Goal: Browse casually: Explore the website without a specific task or goal

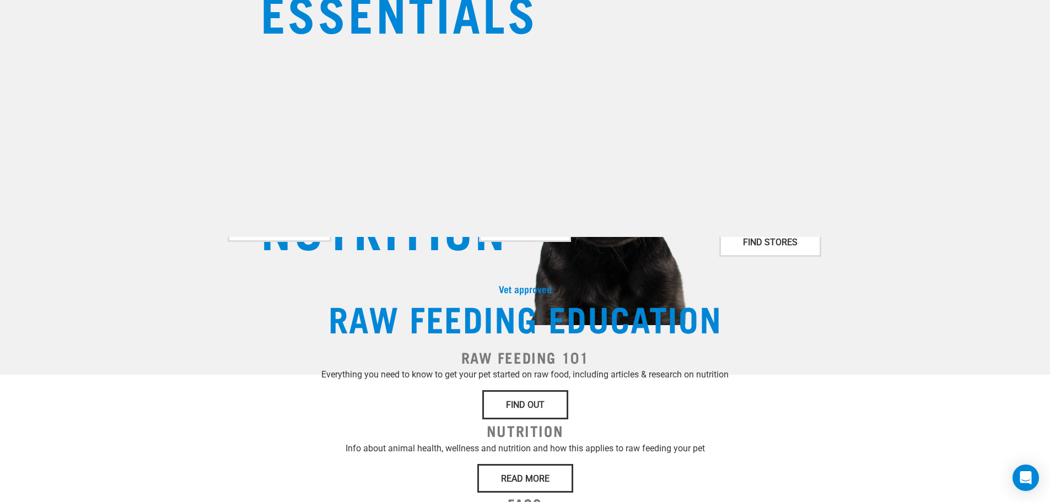
click at [758, 87] on div "Set Delivery Area [GEOGRAPHIC_DATA]" at bounding box center [789, 94] width 108 height 25
click at [761, 86] on div "Set Delivery Area [GEOGRAPHIC_DATA]" at bounding box center [789, 94] width 108 height 25
click at [490, 56] on input "dropdown navigation" at bounding box center [553, 65] width 127 height 18
click at [920, 44] on div "Delivery Stores About Us Contact" at bounding box center [525, 55] width 1050 height 44
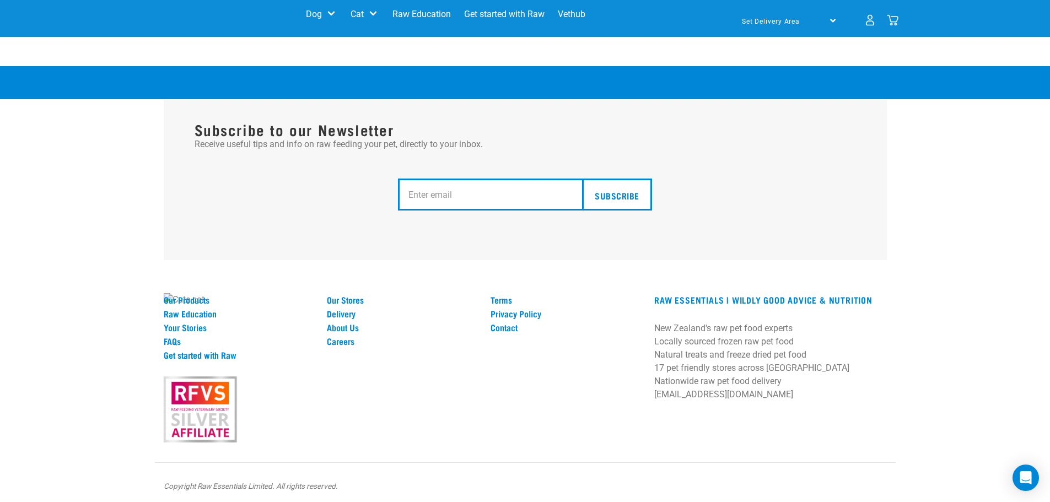
scroll to position [1488, 0]
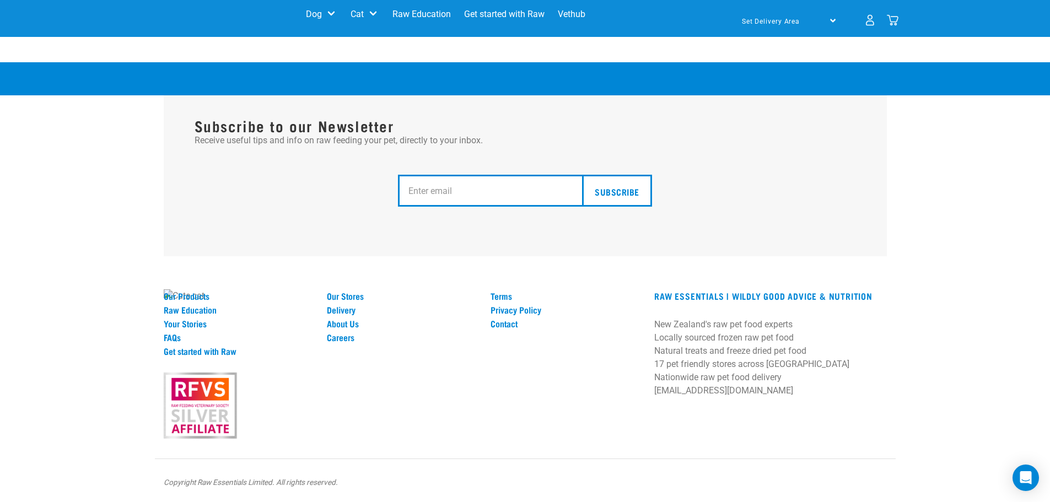
drag, startPoint x: 585, startPoint y: 333, endPoint x: 1002, endPoint y: 175, distance: 445.6
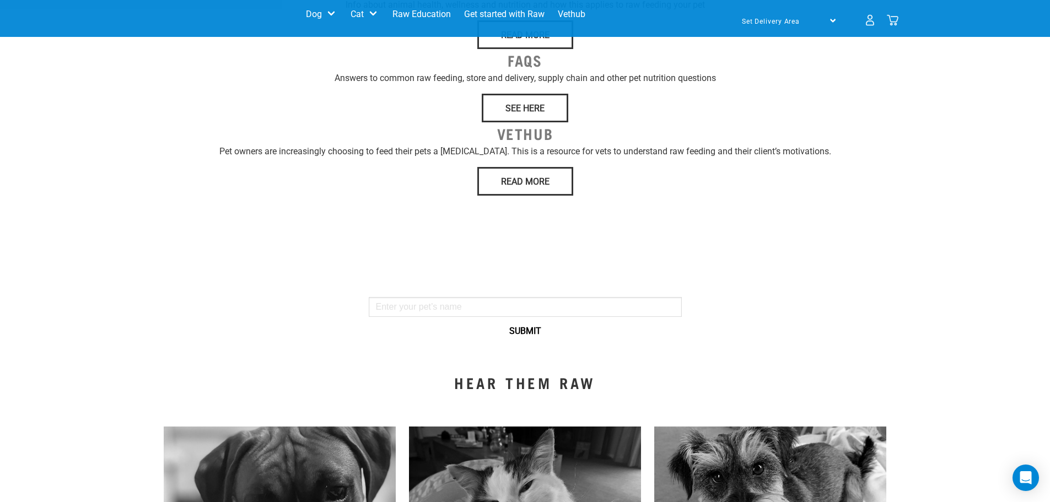
scroll to position [386, 0]
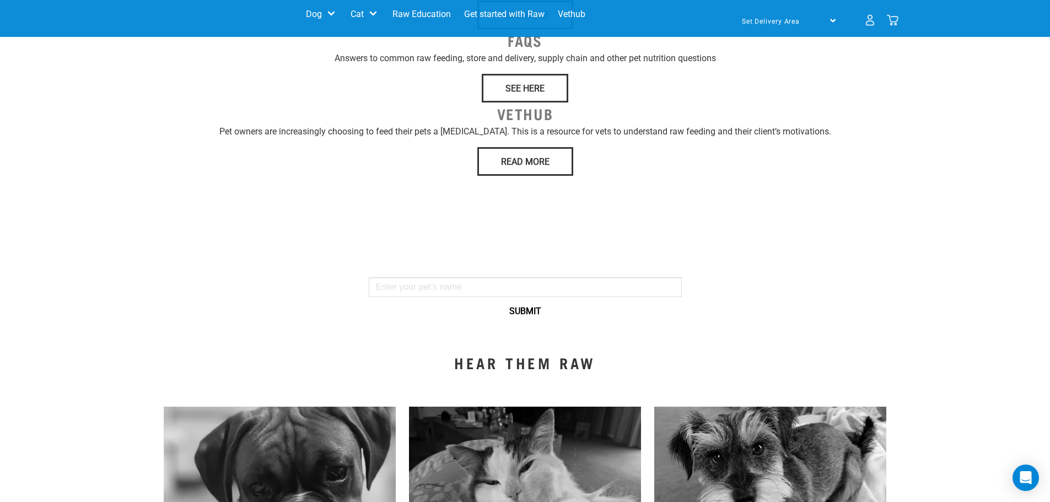
drag, startPoint x: 509, startPoint y: 448, endPoint x: 1050, endPoint y: 468, distance: 541.5
click at [709, 466] on div "Start your pet’s raw journey [DATE] – take our quick pet questionnaire. Deliver…" at bounding box center [525, 183] width 1050 height 1138
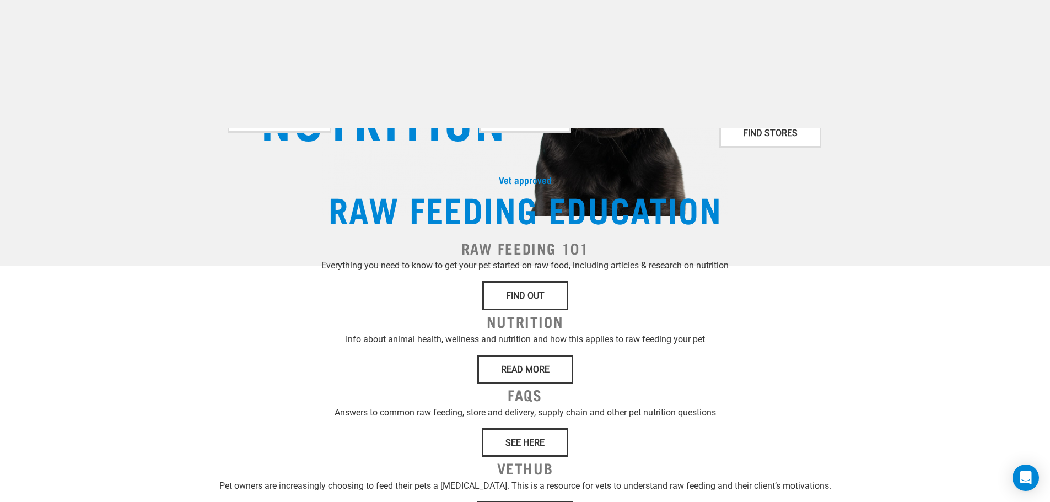
scroll to position [0, 0]
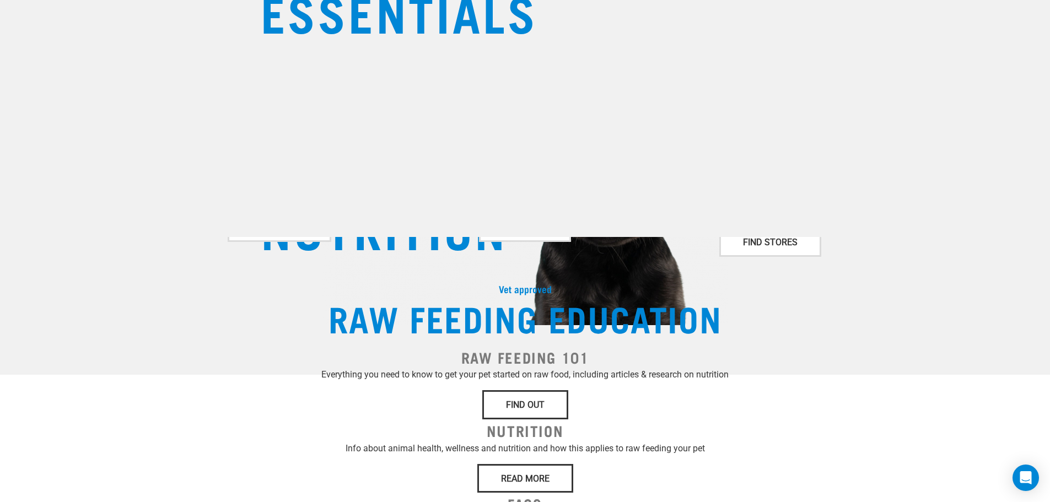
drag, startPoint x: 158, startPoint y: 131, endPoint x: 910, endPoint y: 418, distance: 805.3
click at [910, 375] on div "WILDLY GOOD NUTRITION" at bounding box center [525, 187] width 1050 height 375
click at [381, 191] on span "GOOD" at bounding box center [321, 178] width 121 height 26
click at [427, 142] on span "WILDLY" at bounding box center [344, 128] width 166 height 26
click at [563, 56] on input "dropdown navigation" at bounding box center [553, 65] width 127 height 18
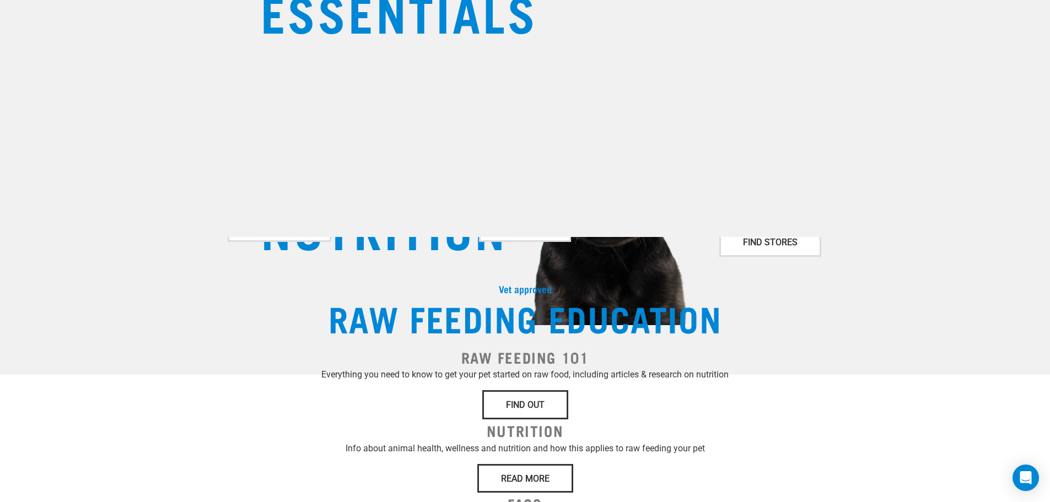
drag, startPoint x: 560, startPoint y: 34, endPoint x: 567, endPoint y: 48, distance: 15.3
click at [560, 34] on div "Delivery Stores About Us Contact" at bounding box center [525, 55] width 1050 height 44
click at [760, 89] on div "Set Delivery Area [GEOGRAPHIC_DATA]" at bounding box center [789, 94] width 108 height 25
click at [760, 86] on div "Set Delivery Area [GEOGRAPHIC_DATA]" at bounding box center [789, 94] width 108 height 25
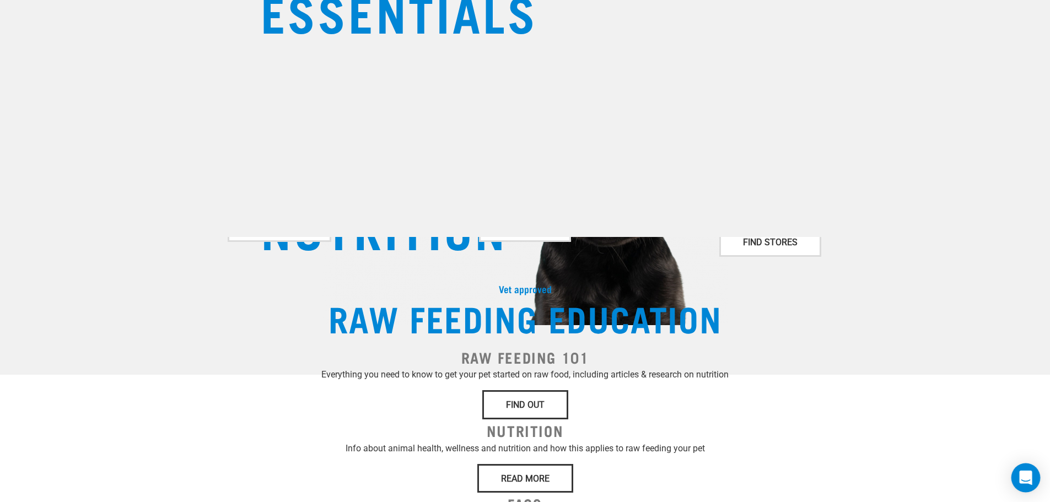
click at [1028, 467] on div "Open Intercom Messenger" at bounding box center [1025, 477] width 29 height 29
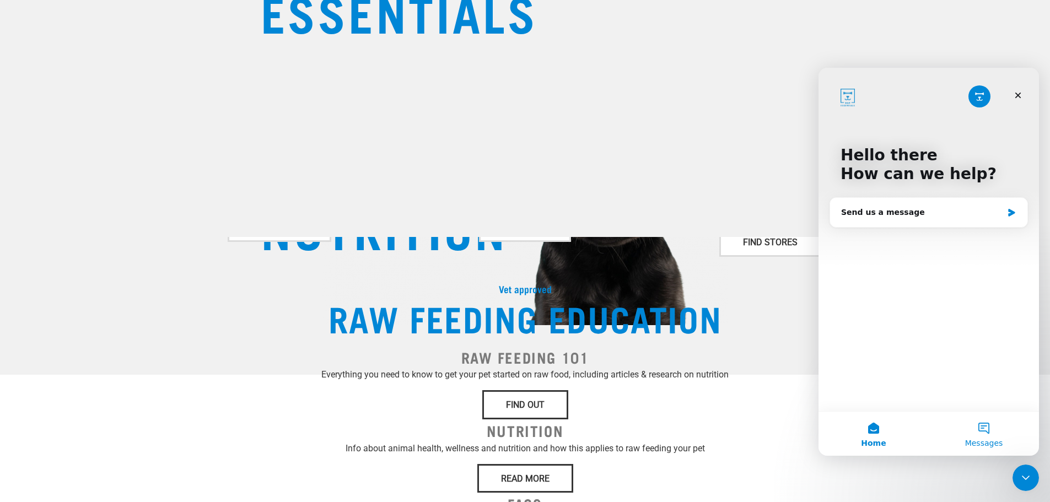
click at [981, 429] on button "Messages" at bounding box center [984, 434] width 110 height 44
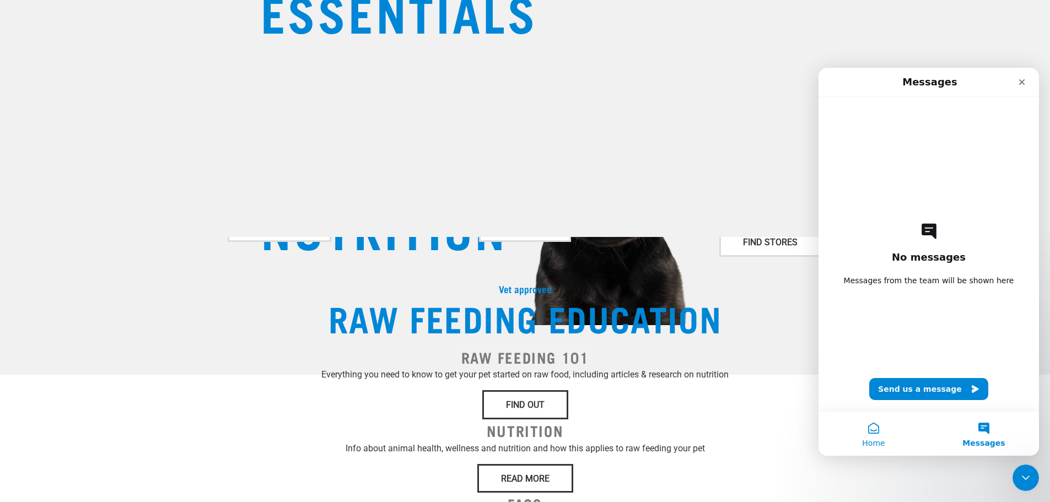
click at [862, 443] on button "Home" at bounding box center [873, 434] width 110 height 44
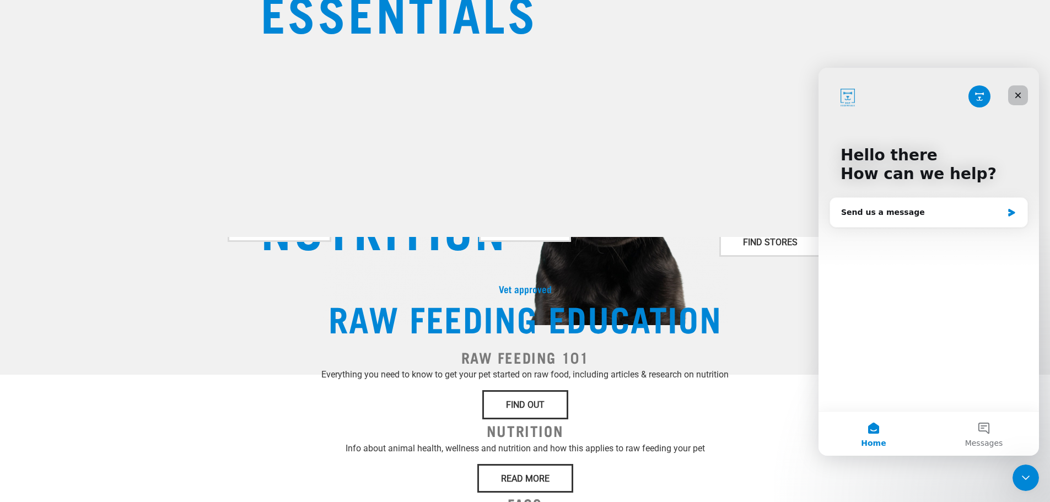
click at [1017, 89] on div "Close" at bounding box center [1018, 95] width 20 height 20
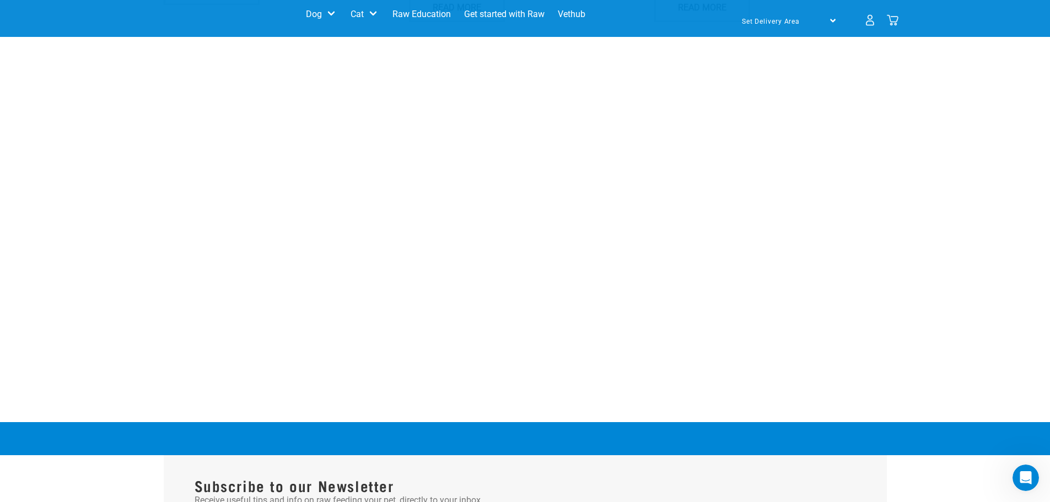
scroll to position [1102, 0]
